Goal: Information Seeking & Learning: Learn about a topic

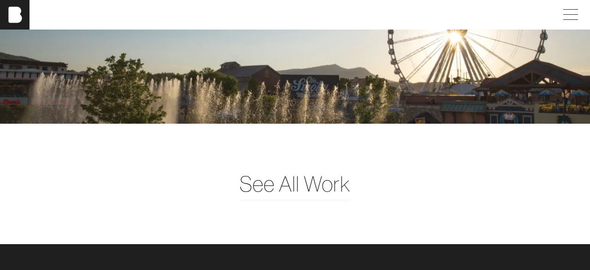
scroll to position [2060, 0]
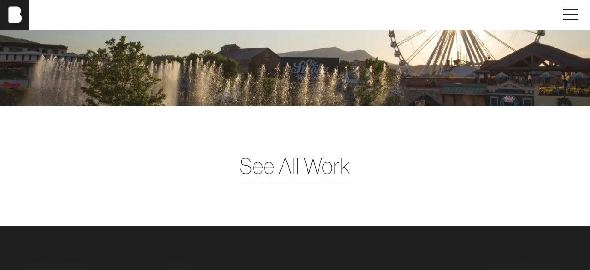
click at [261, 167] on span "See All Work" at bounding box center [295, 166] width 111 height 32
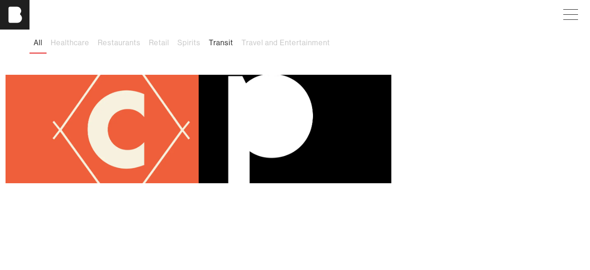
scroll to position [75, 0]
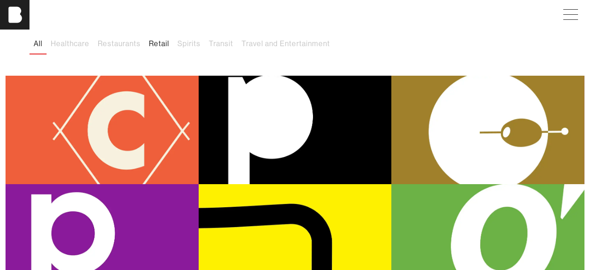
click at [163, 42] on button "Retail" at bounding box center [159, 43] width 29 height 19
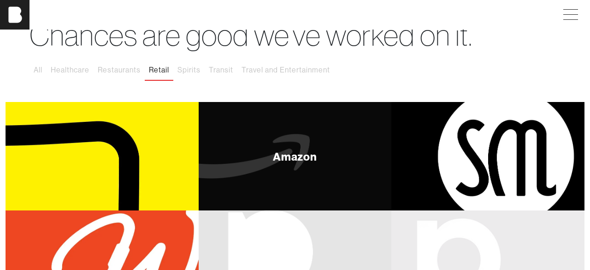
scroll to position [45, 0]
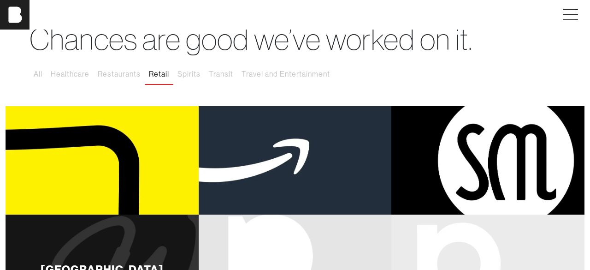
click at [144, 243] on div "[GEOGRAPHIC_DATA]" at bounding box center [102, 268] width 193 height 108
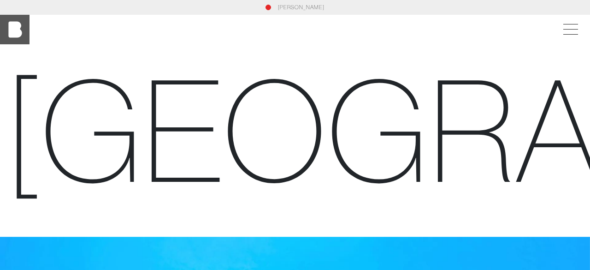
click at [18, 35] on img at bounding box center [15, 30] width 30 height 30
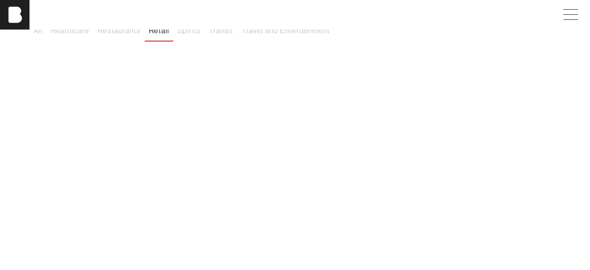
scroll to position [94, 0]
